Goal: Information Seeking & Learning: Learn about a topic

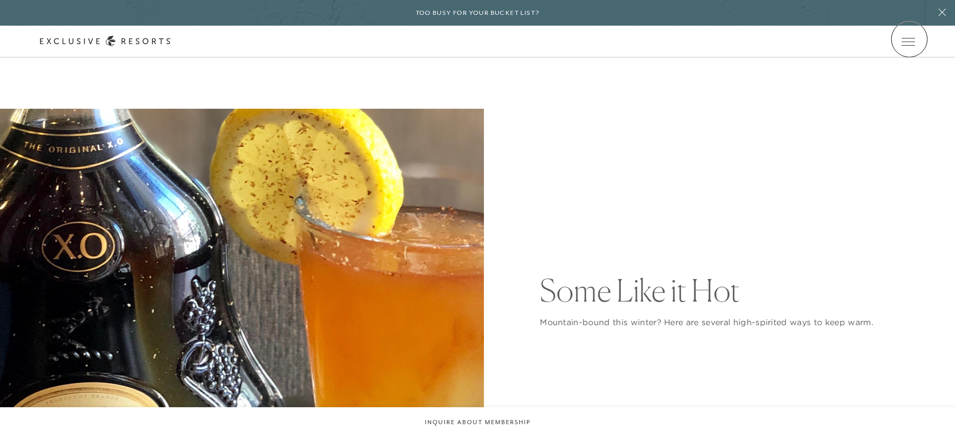
click at [0, 0] on icon at bounding box center [0, 0] width 0 height 0
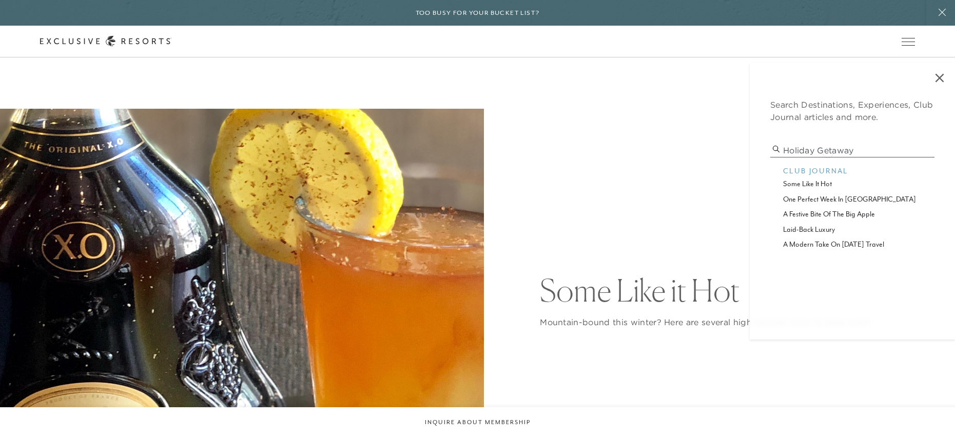
click at [829, 154] on input "Holiday getaway" at bounding box center [852, 151] width 164 height 14
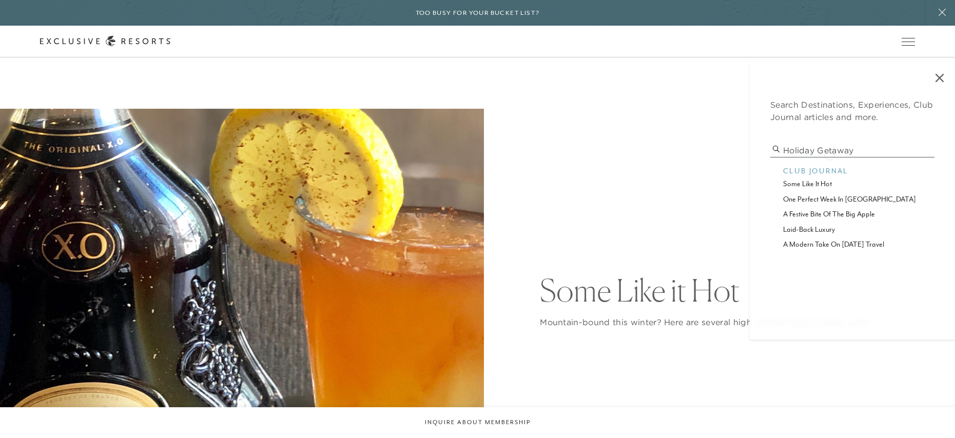
click at [829, 154] on input "Holiday getaway" at bounding box center [852, 151] width 164 height 14
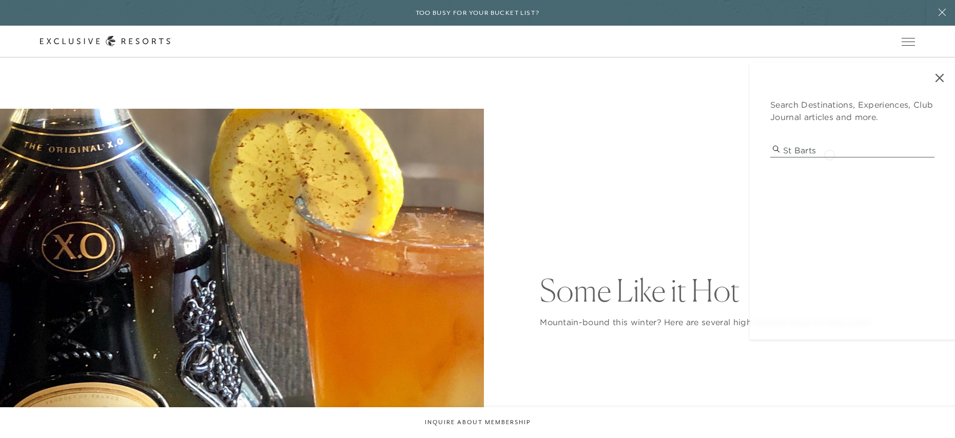
type input "st barts"
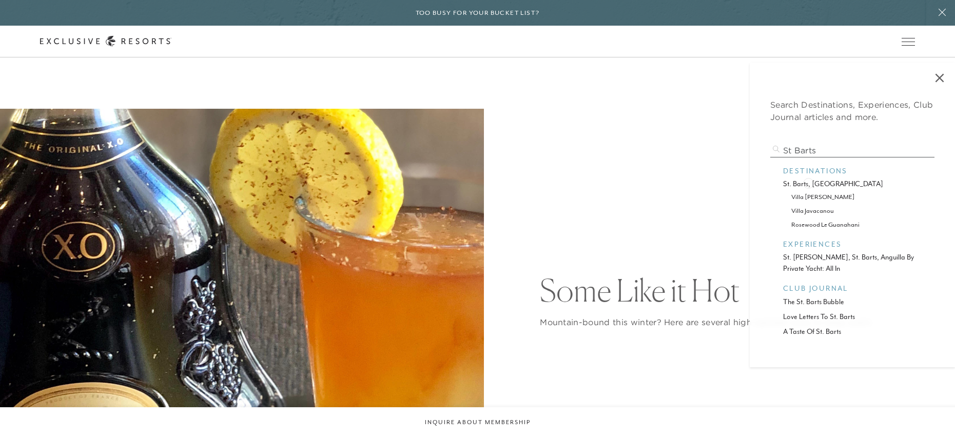
click at [808, 182] on p "st. barts, french west indies" at bounding box center [852, 184] width 139 height 11
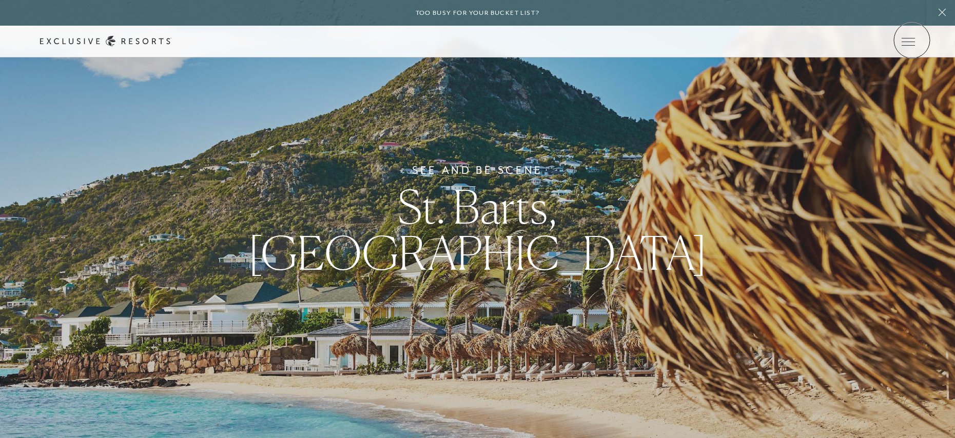
click at [0, 0] on icon at bounding box center [0, 0] width 0 height 0
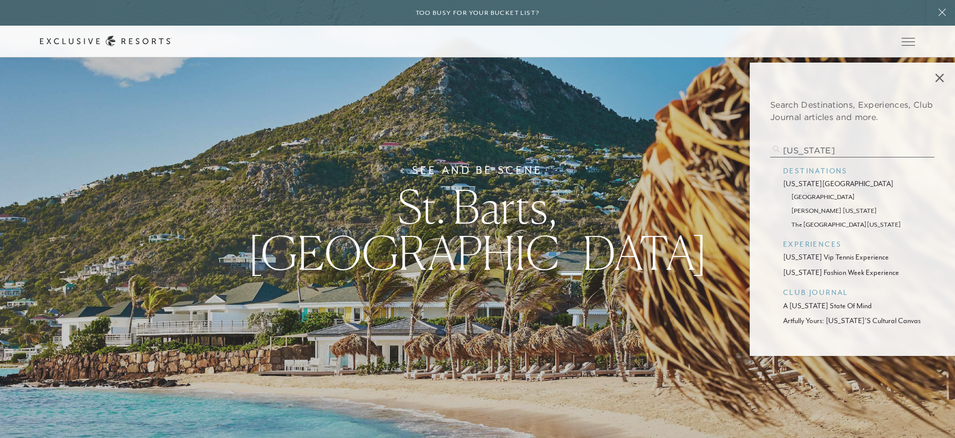
click at [806, 187] on p "new york city" at bounding box center [852, 184] width 139 height 11
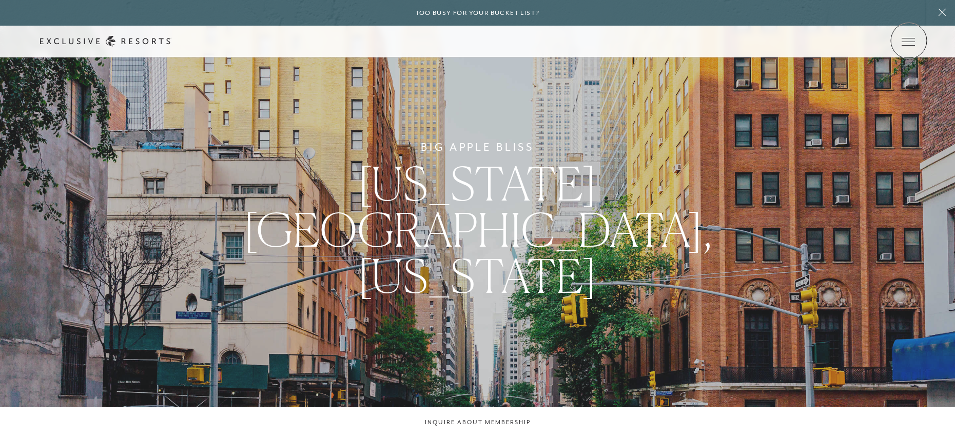
click at [0, 0] on icon at bounding box center [0, 0] width 0 height 0
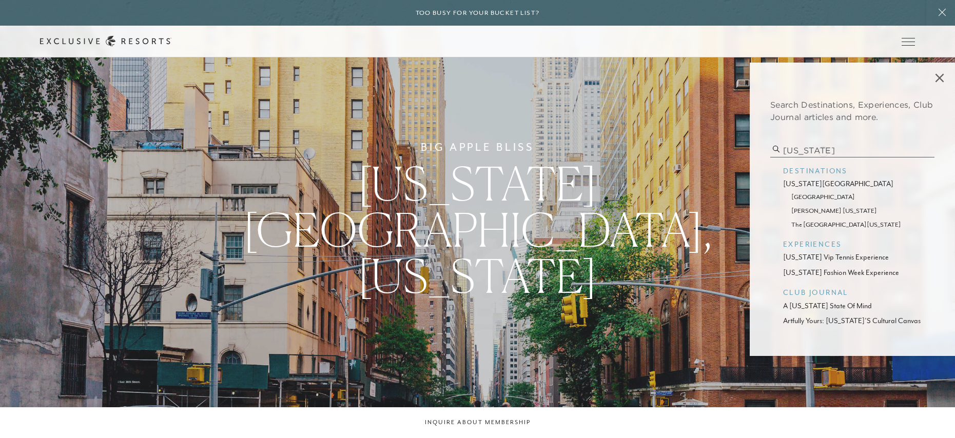
click at [823, 150] on input "new york" at bounding box center [852, 151] width 164 height 14
click at [822, 152] on input "new york" at bounding box center [852, 151] width 164 height 14
click at [821, 152] on input "new york" at bounding box center [852, 151] width 164 height 14
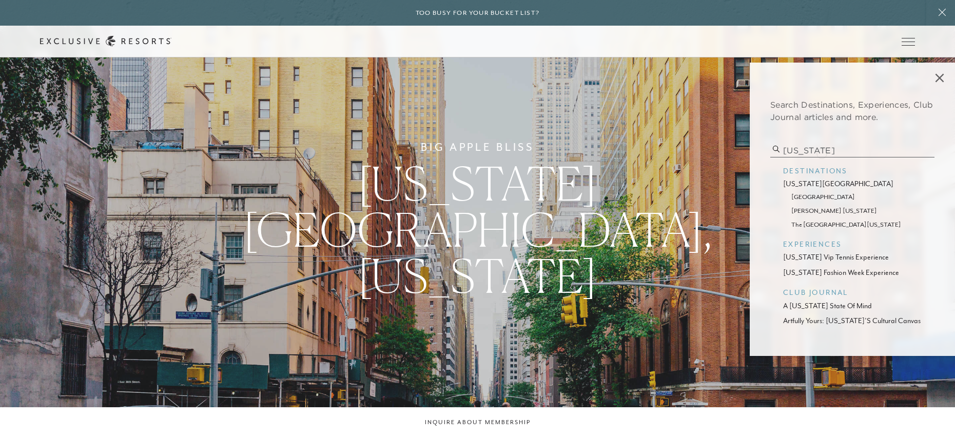
click at [821, 152] on input "new york" at bounding box center [852, 151] width 164 height 14
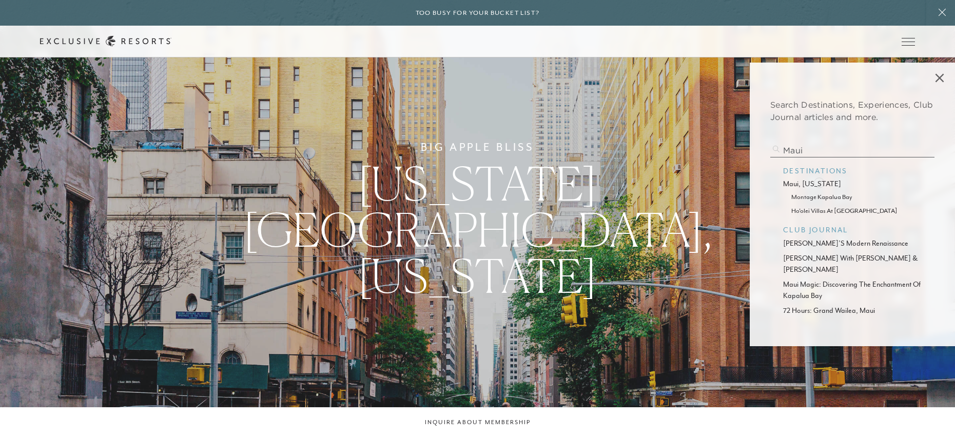
click at [818, 183] on p "maui, hawaii" at bounding box center [852, 184] width 139 height 11
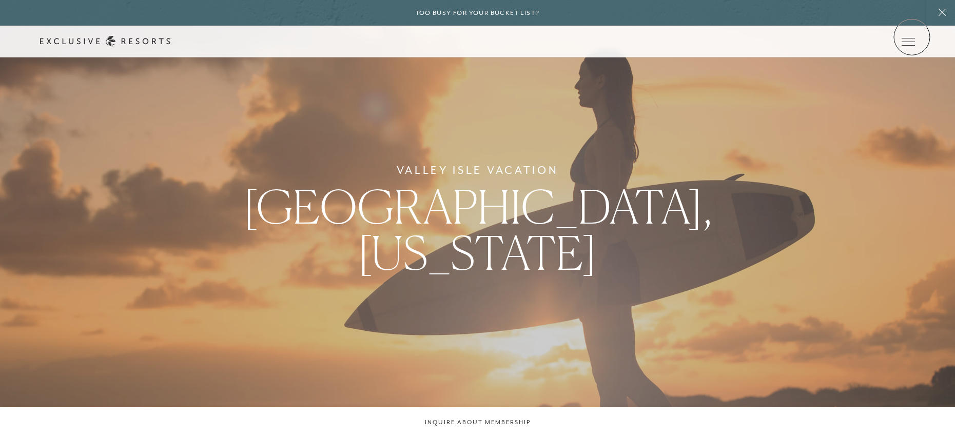
click at [0, 0] on link at bounding box center [0, 0] width 0 height 0
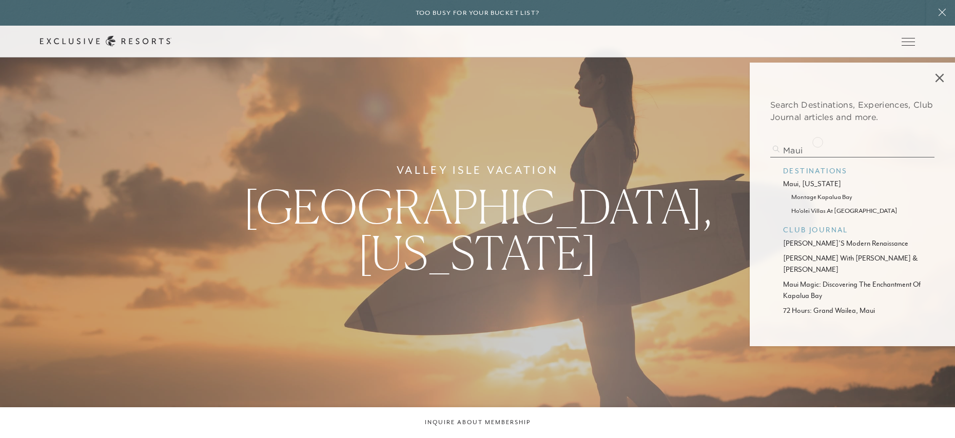
click at [817, 141] on div "Search Destinations, Experiences, Club Journal articles and more. maui destinat…" at bounding box center [852, 205] width 205 height 284
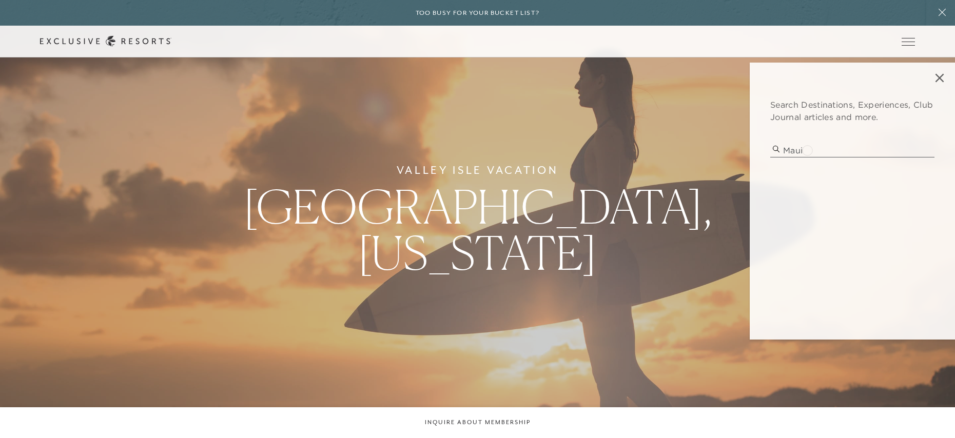
click at [807, 149] on input "maui" at bounding box center [852, 151] width 164 height 14
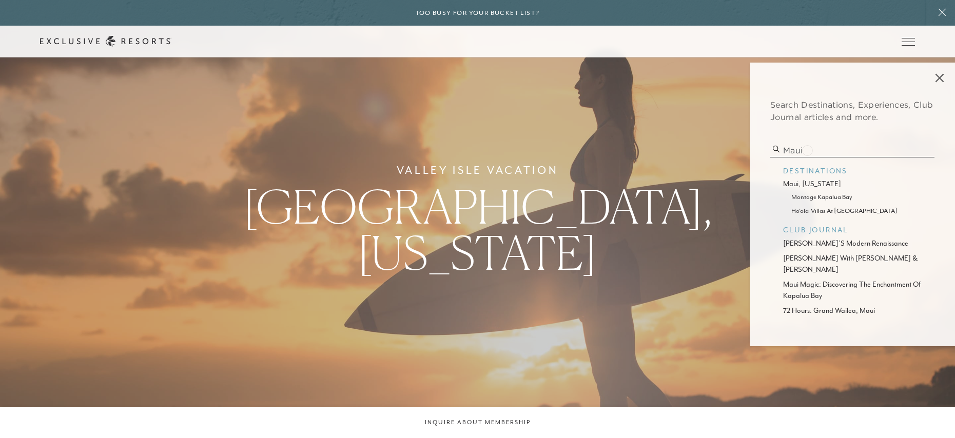
click at [807, 149] on input "maui" at bounding box center [852, 151] width 164 height 14
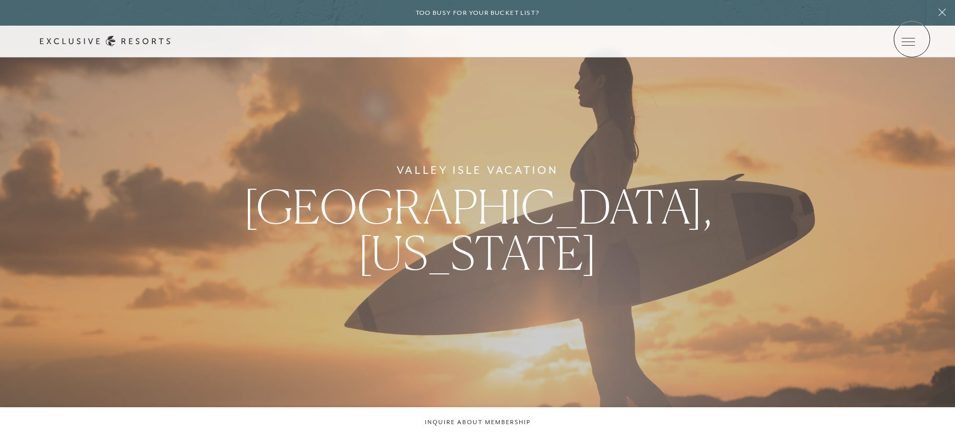
click at [0, 0] on icon at bounding box center [0, 0] width 0 height 0
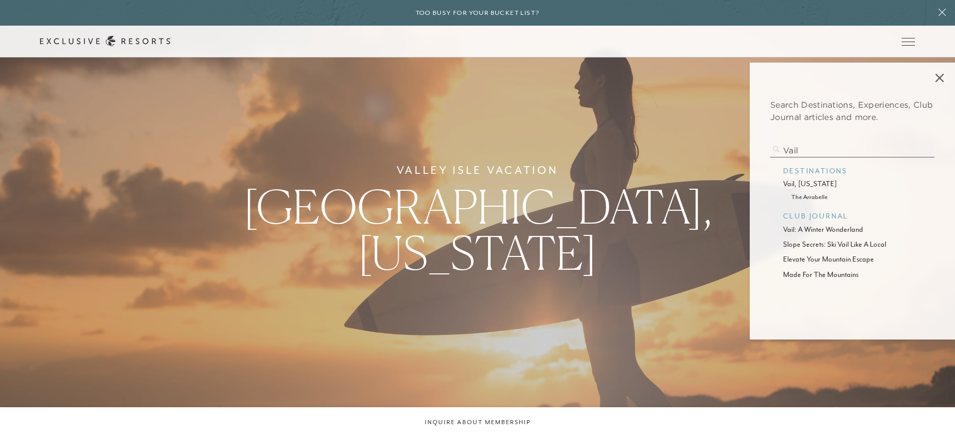
click at [790, 184] on p "vail, colorado" at bounding box center [852, 184] width 139 height 11
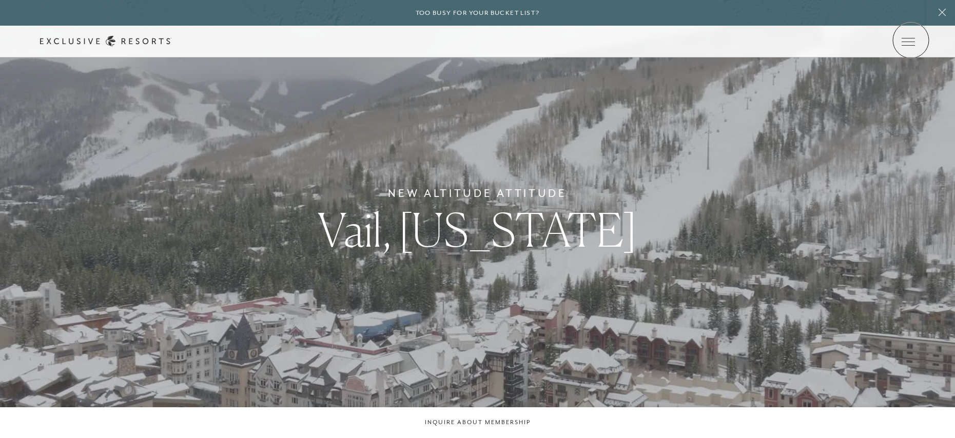
click at [0, 0] on icon at bounding box center [0, 0] width 0 height 0
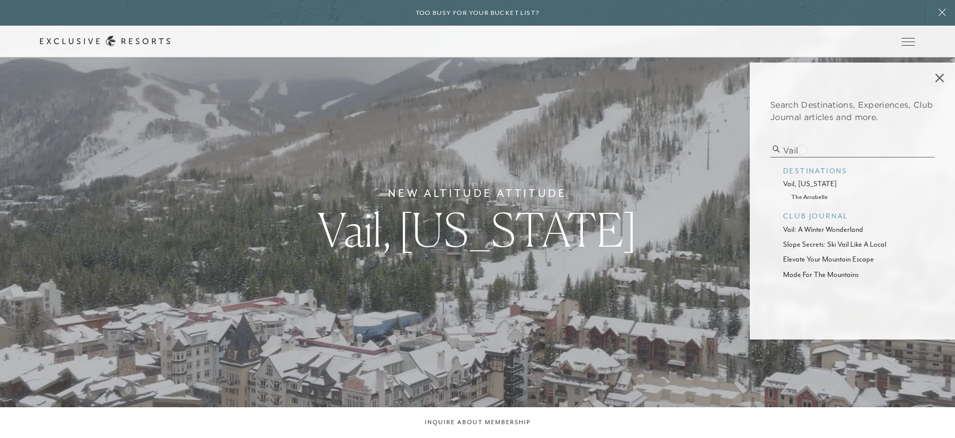
click at [802, 149] on input "vail" at bounding box center [852, 151] width 164 height 14
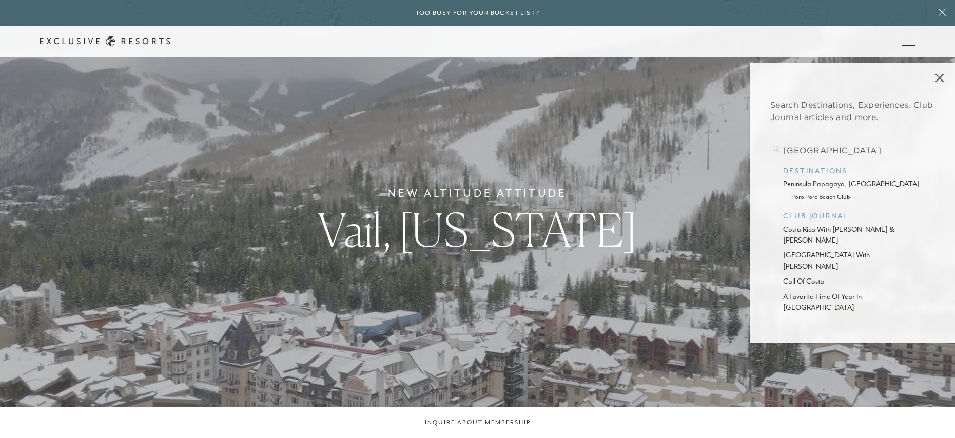
click at [803, 180] on p "peninsula papagayo, costa rica" at bounding box center [852, 184] width 139 height 11
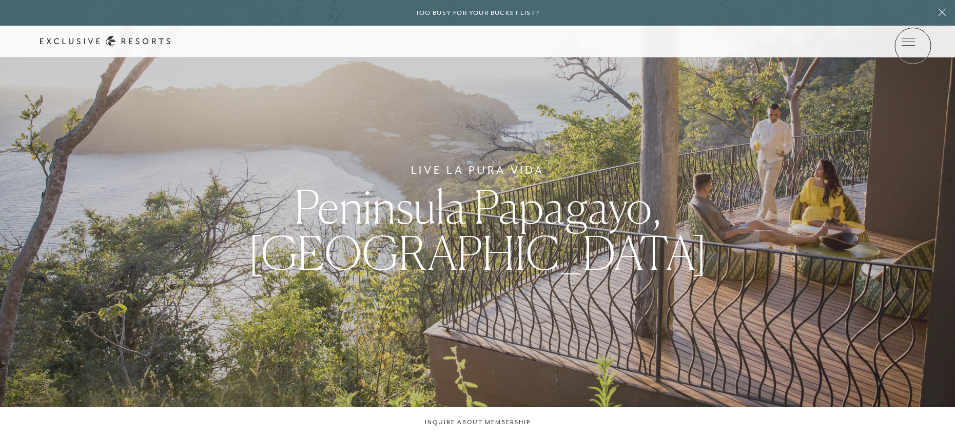
click at [0, 0] on link at bounding box center [0, 0] width 0 height 0
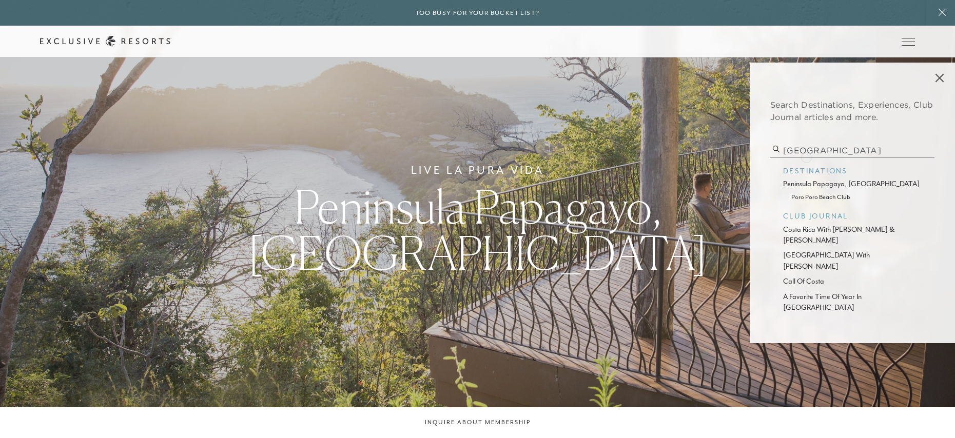
click at [806, 156] on input "costa rica" at bounding box center [852, 151] width 164 height 14
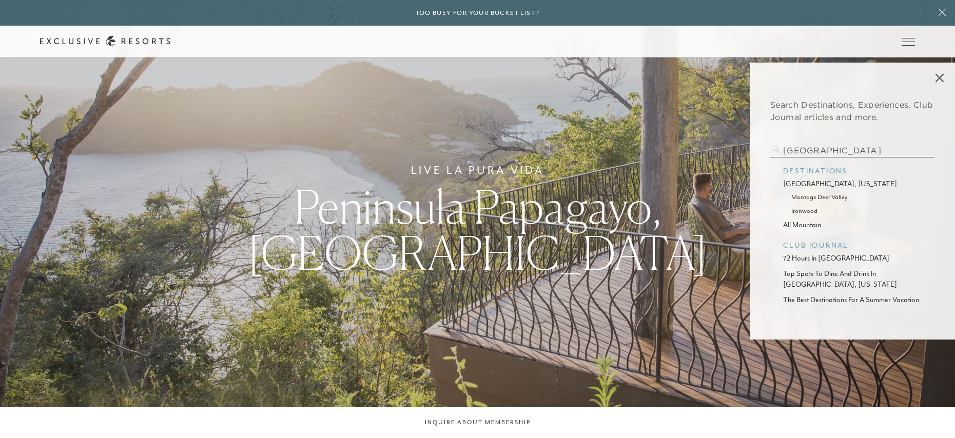
click at [804, 182] on p "deer valley, utah" at bounding box center [852, 184] width 139 height 11
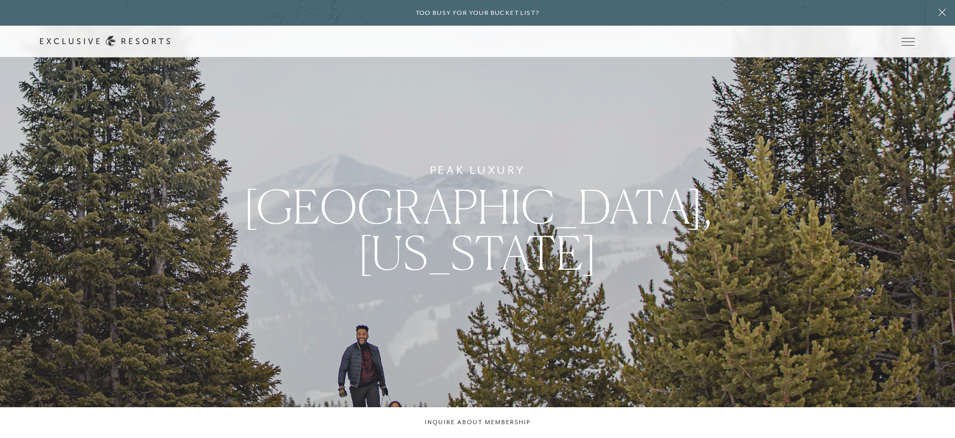
click at [0, 0] on icon at bounding box center [0, 0] width 0 height 0
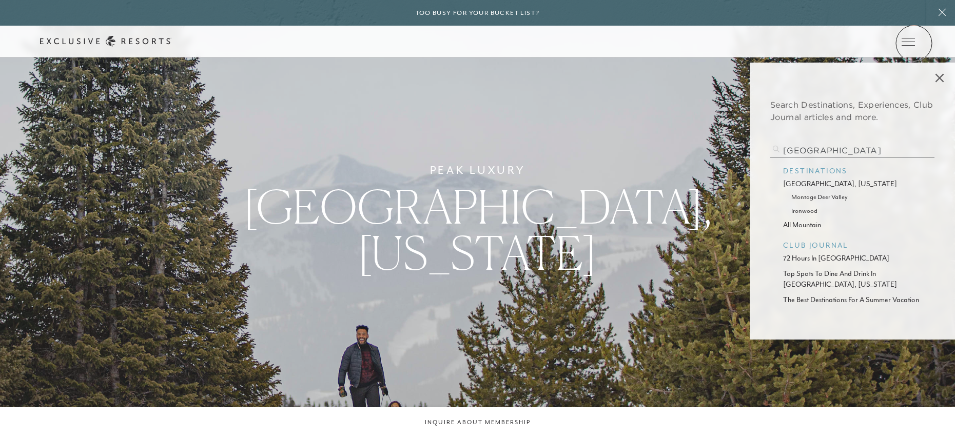
click at [0, 0] on icon at bounding box center [0, 0] width 0 height 0
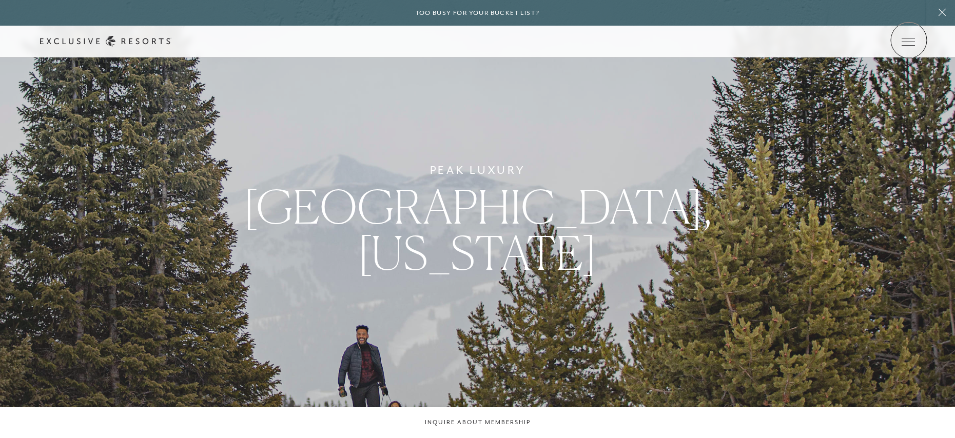
click at [0, 0] on icon at bounding box center [0, 0] width 0 height 0
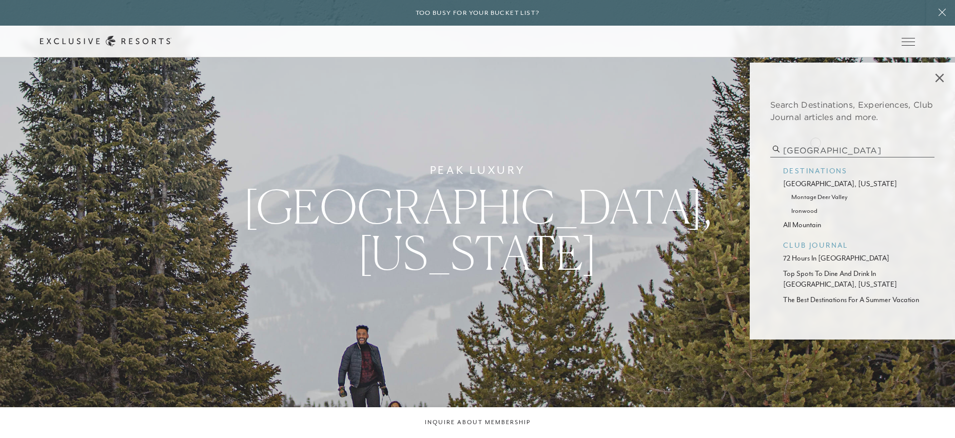
click at [811, 146] on input "deer valley" at bounding box center [852, 151] width 164 height 14
click at [823, 184] on p "miami beach, florida" at bounding box center [852, 184] width 139 height 11
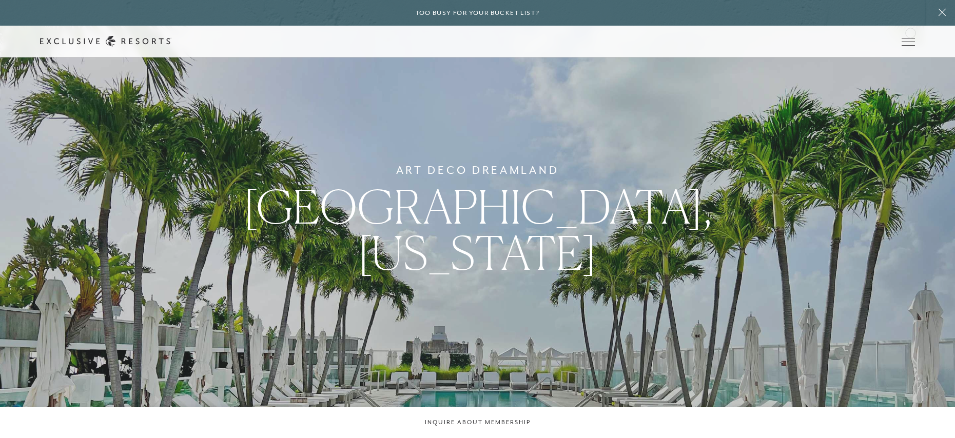
click at [911, 35] on div "Schedule a Meeting Get Started Visit home page Member Login Schedule a Meeting …" at bounding box center [477, 42] width 955 height 32
click at [0, 0] on link at bounding box center [0, 0] width 0 height 0
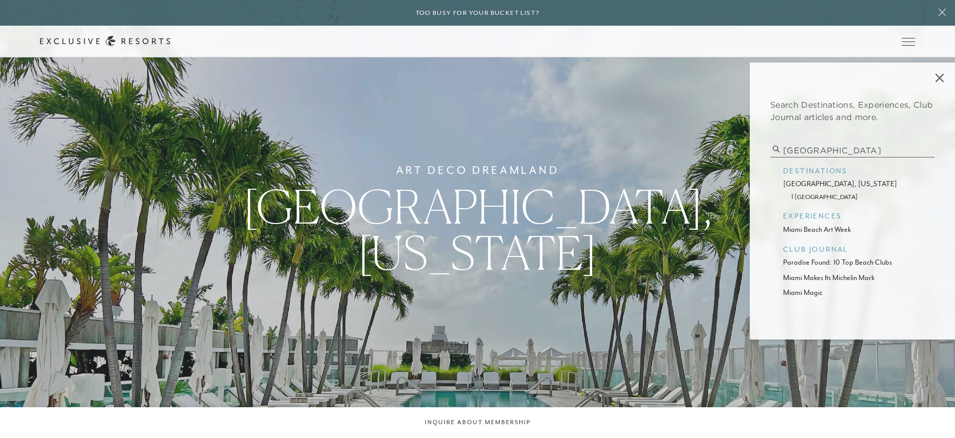
click at [829, 153] on input "miami beach" at bounding box center [852, 151] width 164 height 14
click at [821, 180] on p "lake tahoe, california" at bounding box center [852, 184] width 139 height 11
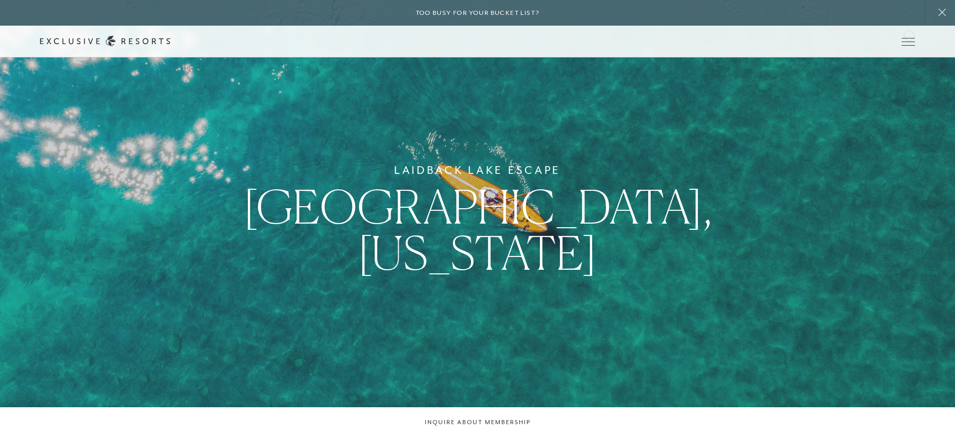
click at [909, 34] on div "Schedule a Meeting Get Started Visit home page Member Login Schedule a Meeting …" at bounding box center [477, 42] width 955 height 32
click at [0, 0] on icon at bounding box center [0, 0] width 0 height 0
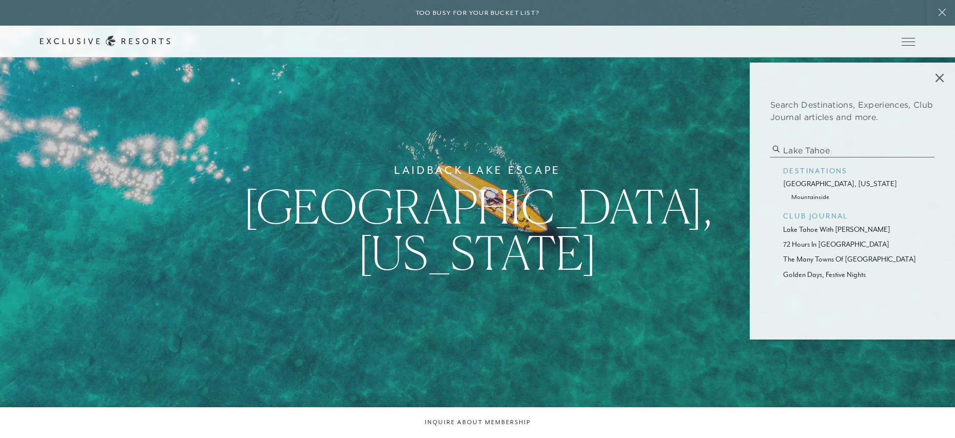
click at [826, 152] on input "lake tahoe" at bounding box center [852, 151] width 164 height 14
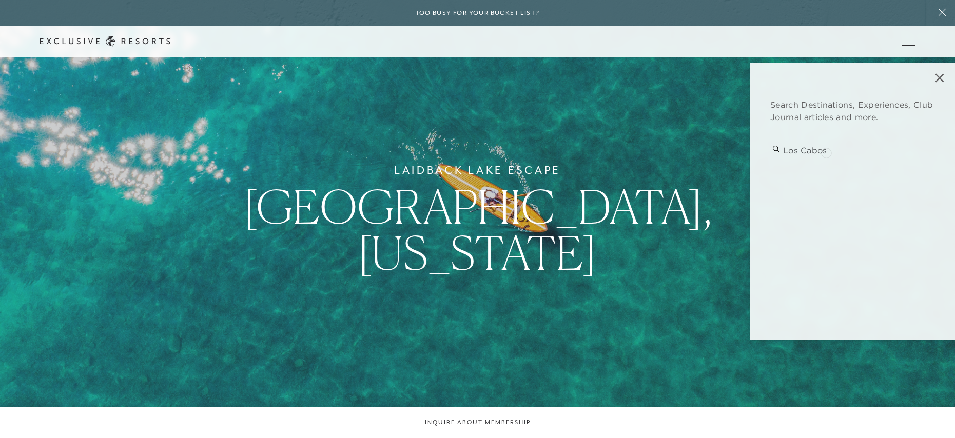
type input "los cabos"
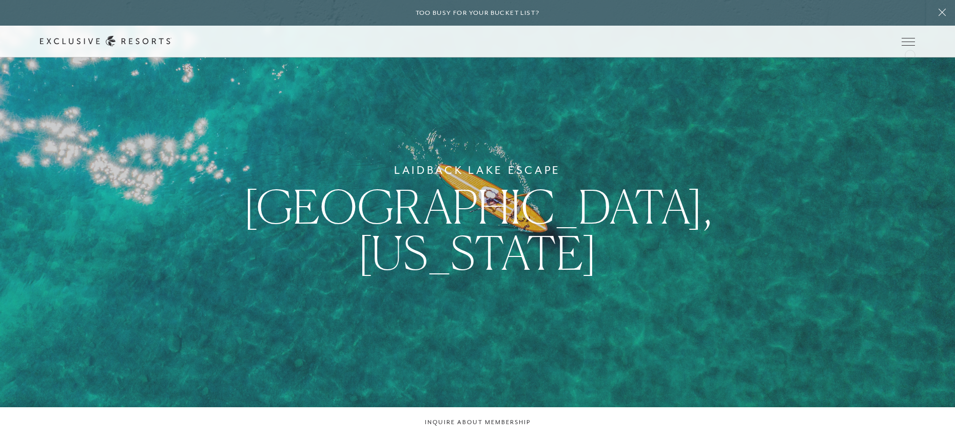
click at [0, 0] on icon at bounding box center [0, 0] width 0 height 0
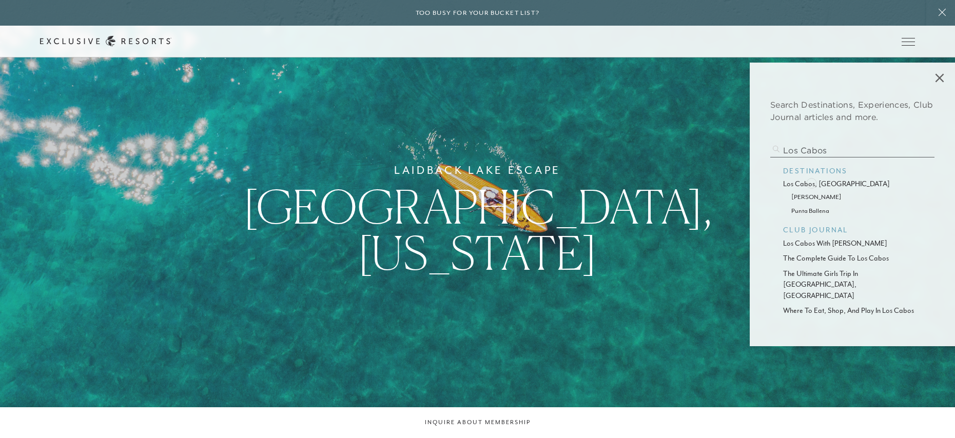
click at [811, 182] on p "los cabos, mexico" at bounding box center [852, 184] width 139 height 11
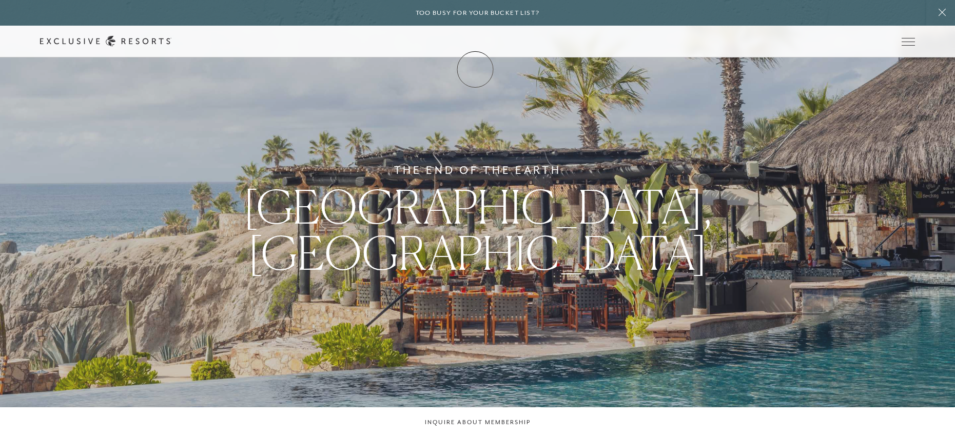
click at [0, 0] on link "Membership" at bounding box center [0, 0] width 0 height 0
